Goal: Transaction & Acquisition: Book appointment/travel/reservation

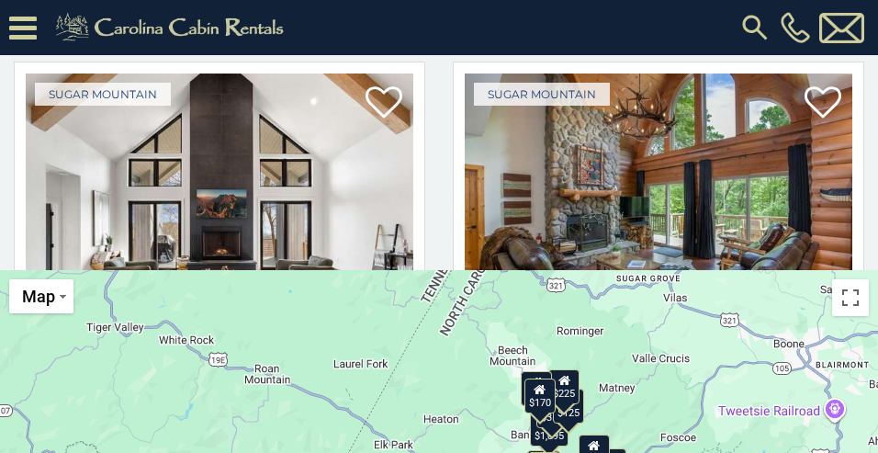
scroll to position [302, 0]
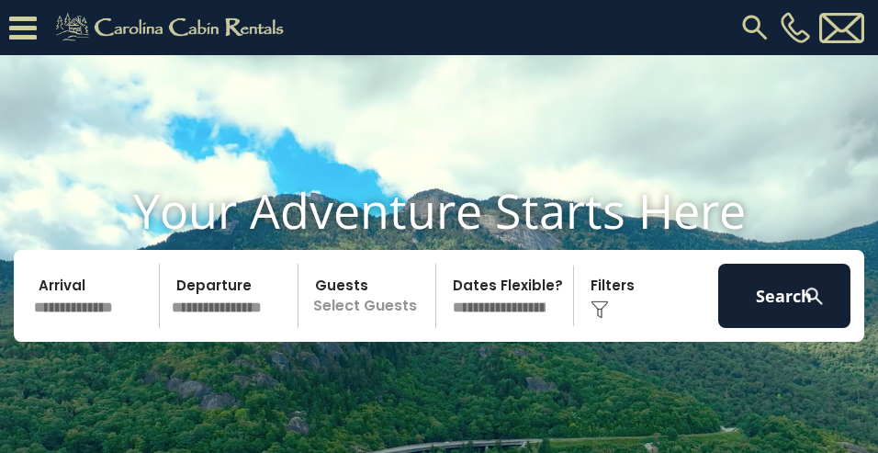
drag, startPoint x: 85, startPoint y: 339, endPoint x: 85, endPoint y: 323, distance: 15.6
click at [84, 323] on input "text" at bounding box center [94, 296] width 132 height 64
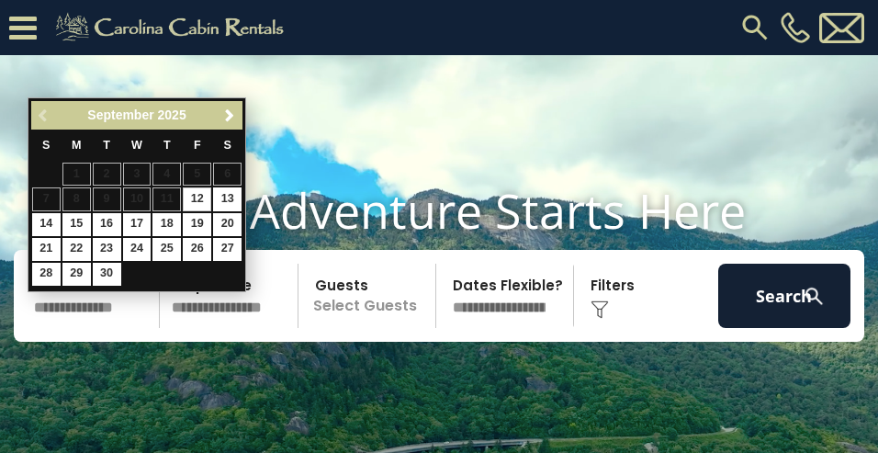
click at [69, 328] on input "text" at bounding box center [94, 296] width 132 height 64
click at [226, 112] on span "Next" at bounding box center [229, 115] width 15 height 15
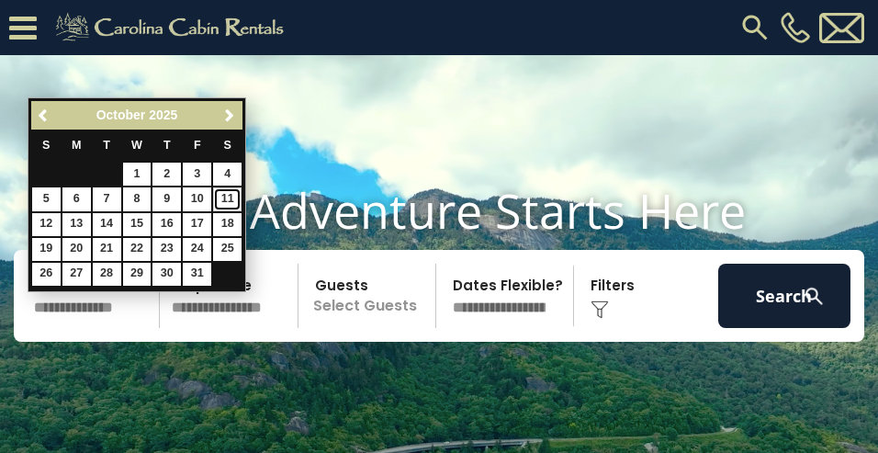
click at [222, 197] on link "11" at bounding box center [227, 198] width 28 height 23
type input "********"
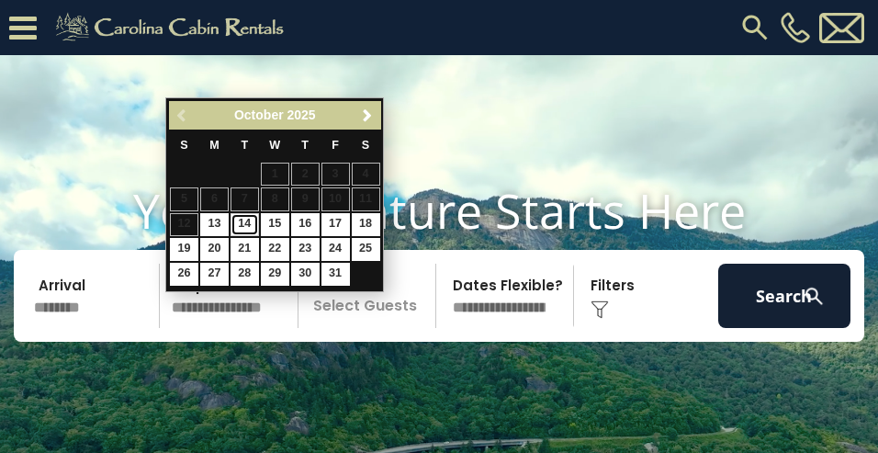
click at [249, 222] on link "14" at bounding box center [245, 224] width 28 height 23
type input "********"
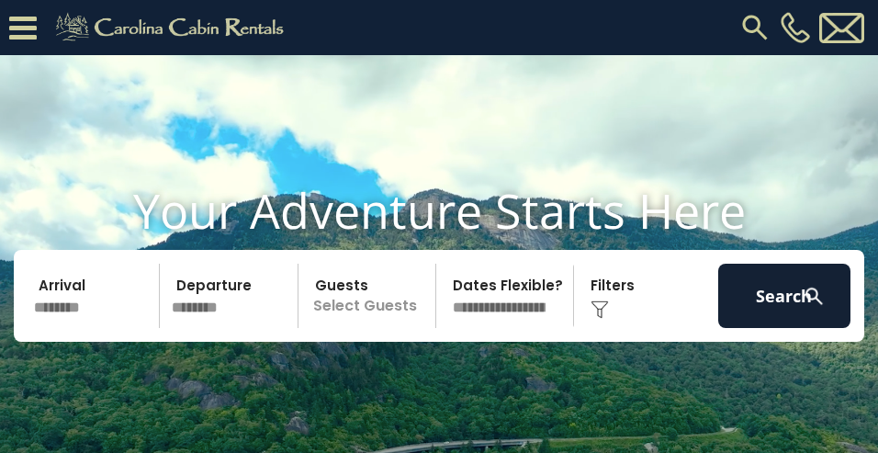
click at [382, 328] on p "Select Guests" at bounding box center [369, 296] width 131 height 64
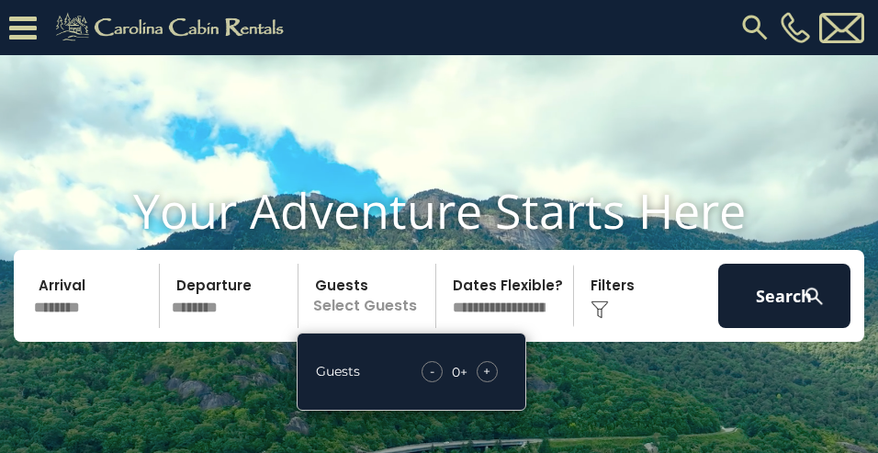
click at [493, 382] on div "+" at bounding box center [487, 371] width 21 height 21
click at [490, 380] on span "+" at bounding box center [486, 371] width 7 height 18
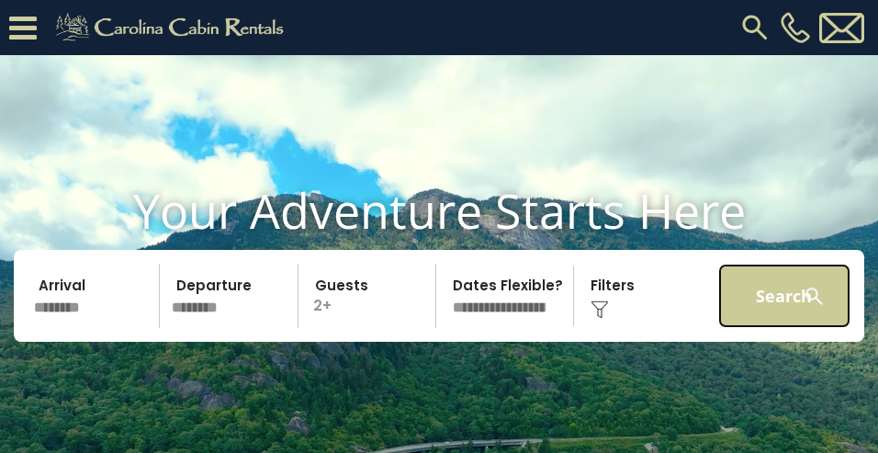
click at [750, 318] on button "Search" at bounding box center [785, 296] width 132 height 64
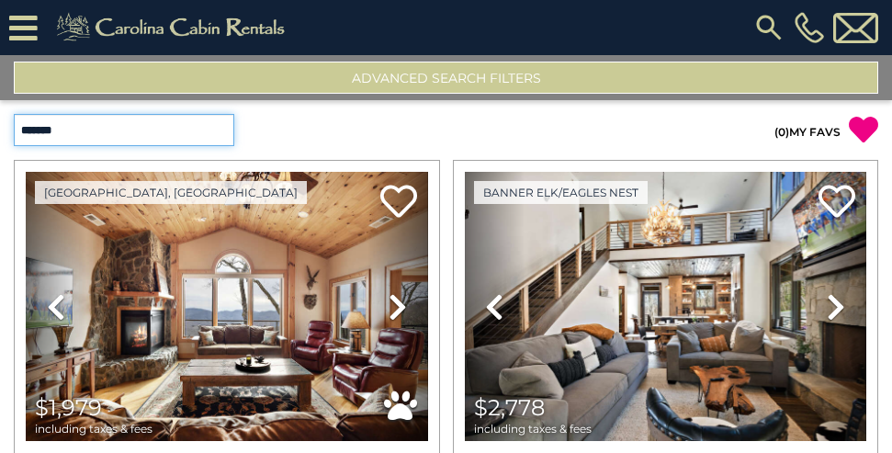
select select "**********"
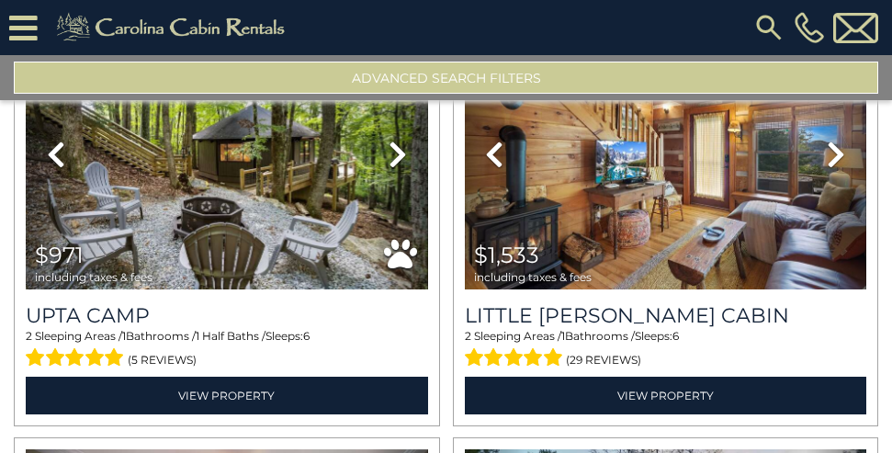
scroll to position [919, 0]
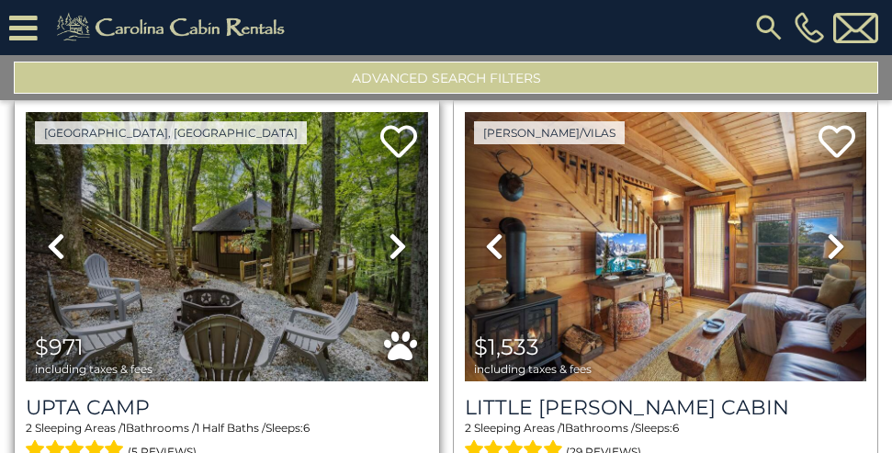
click at [394, 241] on icon at bounding box center [398, 246] width 18 height 29
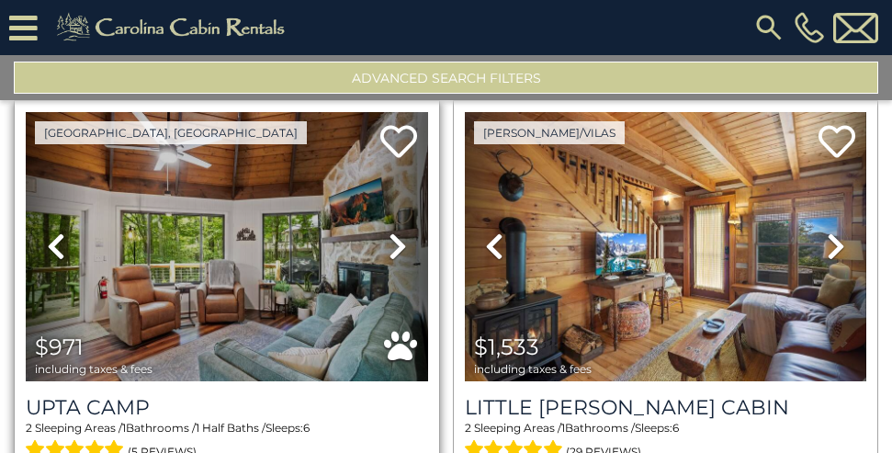
click at [394, 241] on icon at bounding box center [398, 246] width 18 height 29
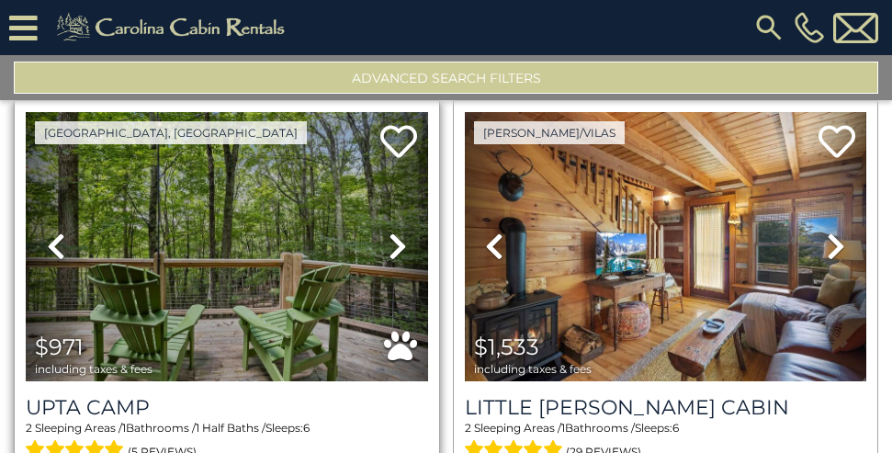
click at [394, 241] on icon at bounding box center [398, 246] width 18 height 29
